Goal: Task Accomplishment & Management: Manage account settings

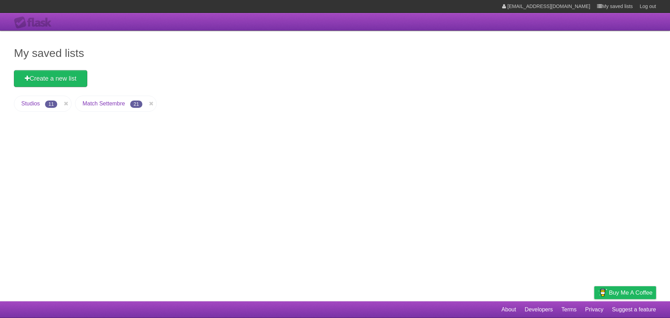
click at [107, 105] on link "Match Settembre" at bounding box center [103, 104] width 43 height 6
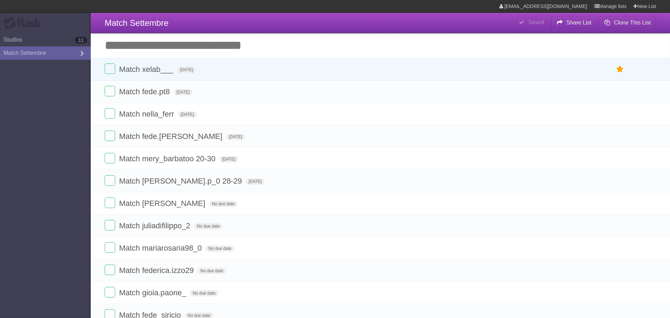
type span "[DATE]"
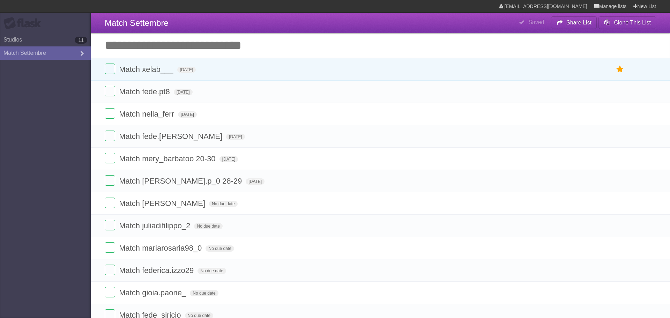
type span "[DATE]"
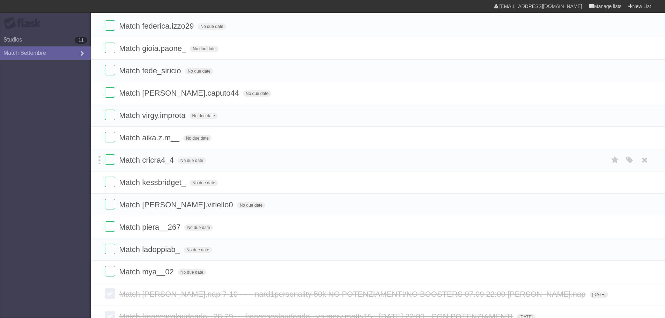
scroll to position [279, 0]
